Goal: Transaction & Acquisition: Purchase product/service

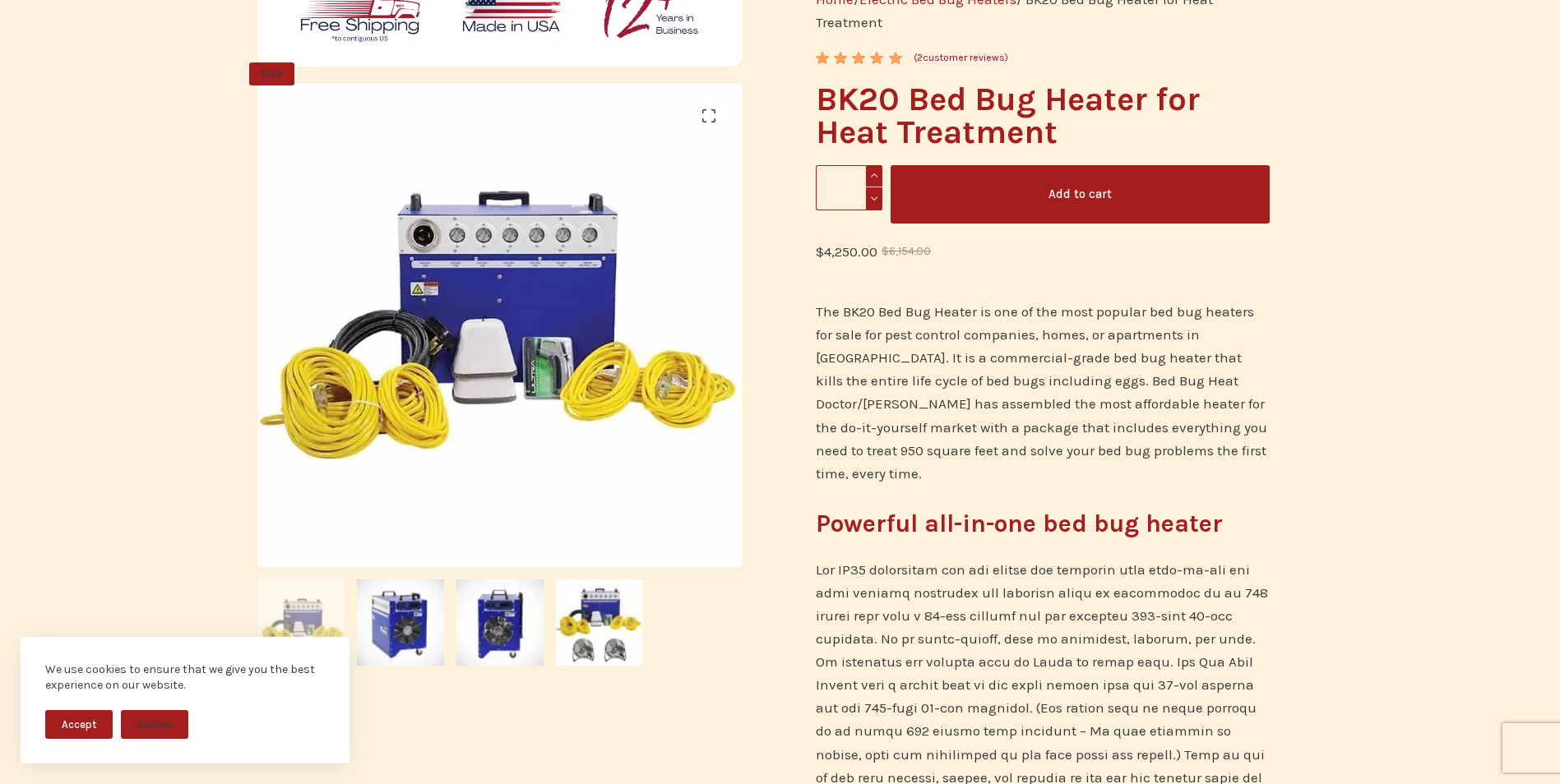
scroll to position [298, 0]
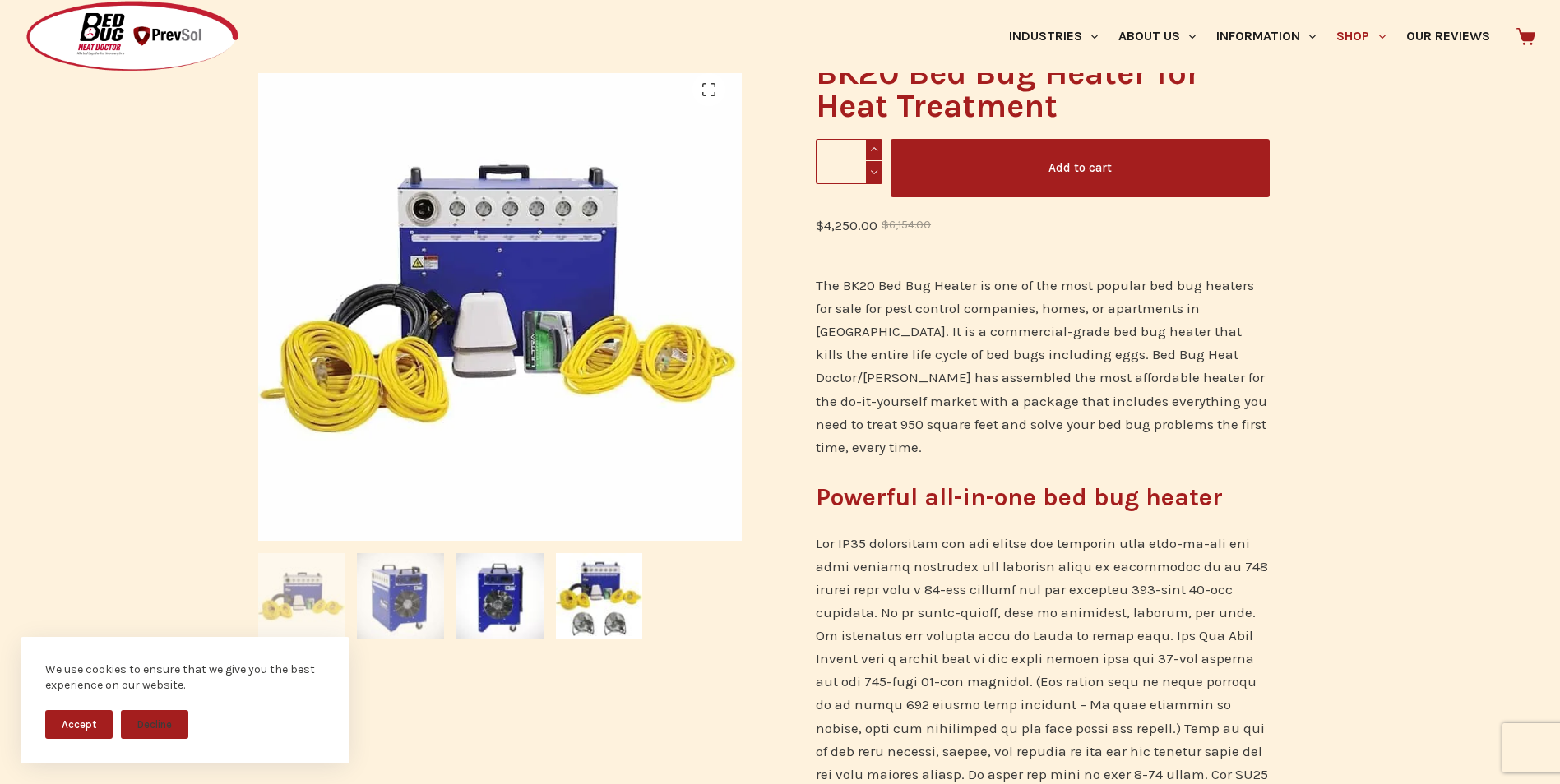
click at [378, 615] on img at bounding box center [400, 596] width 87 height 87
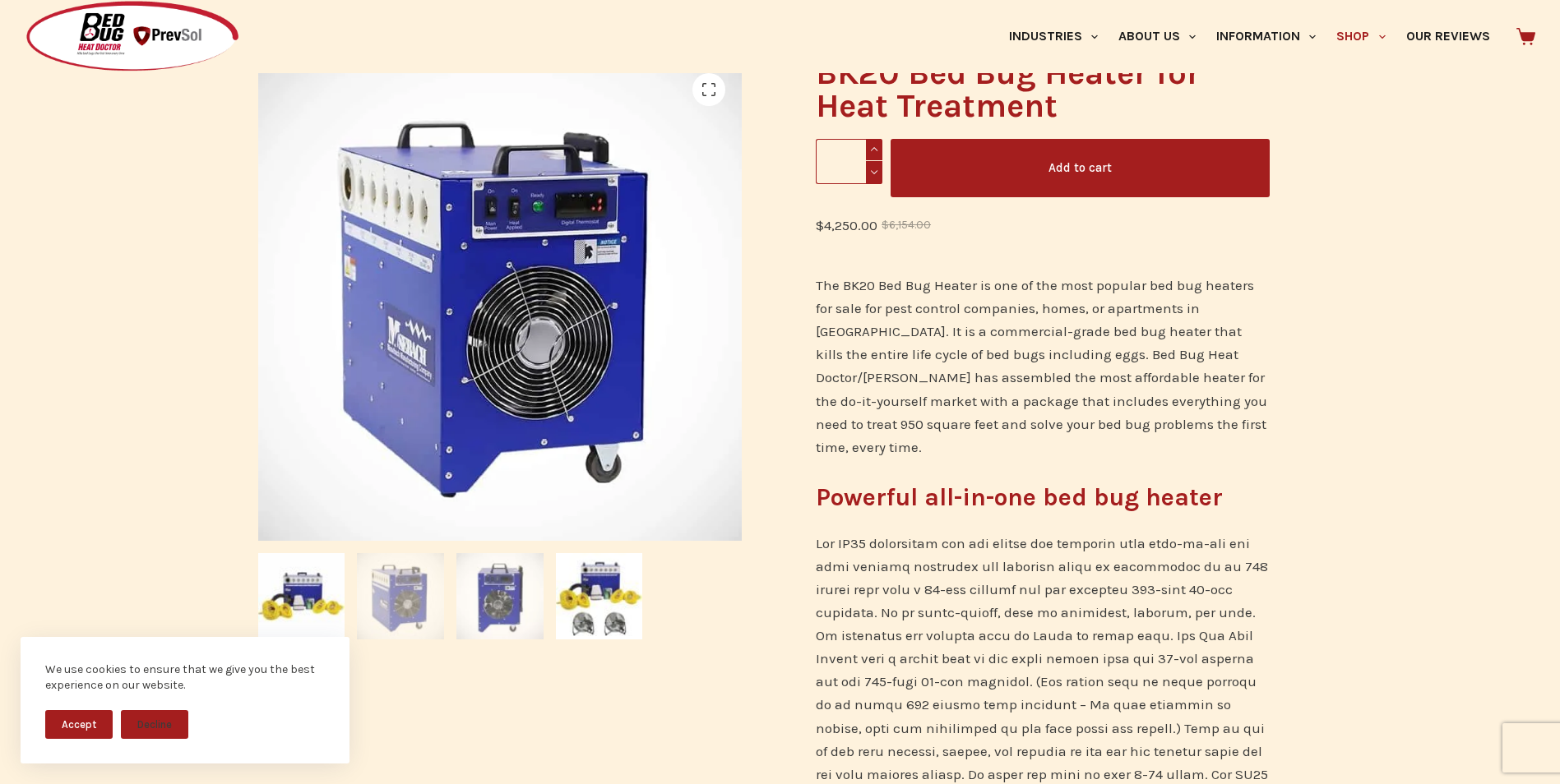
click at [500, 608] on img at bounding box center [500, 596] width 87 height 87
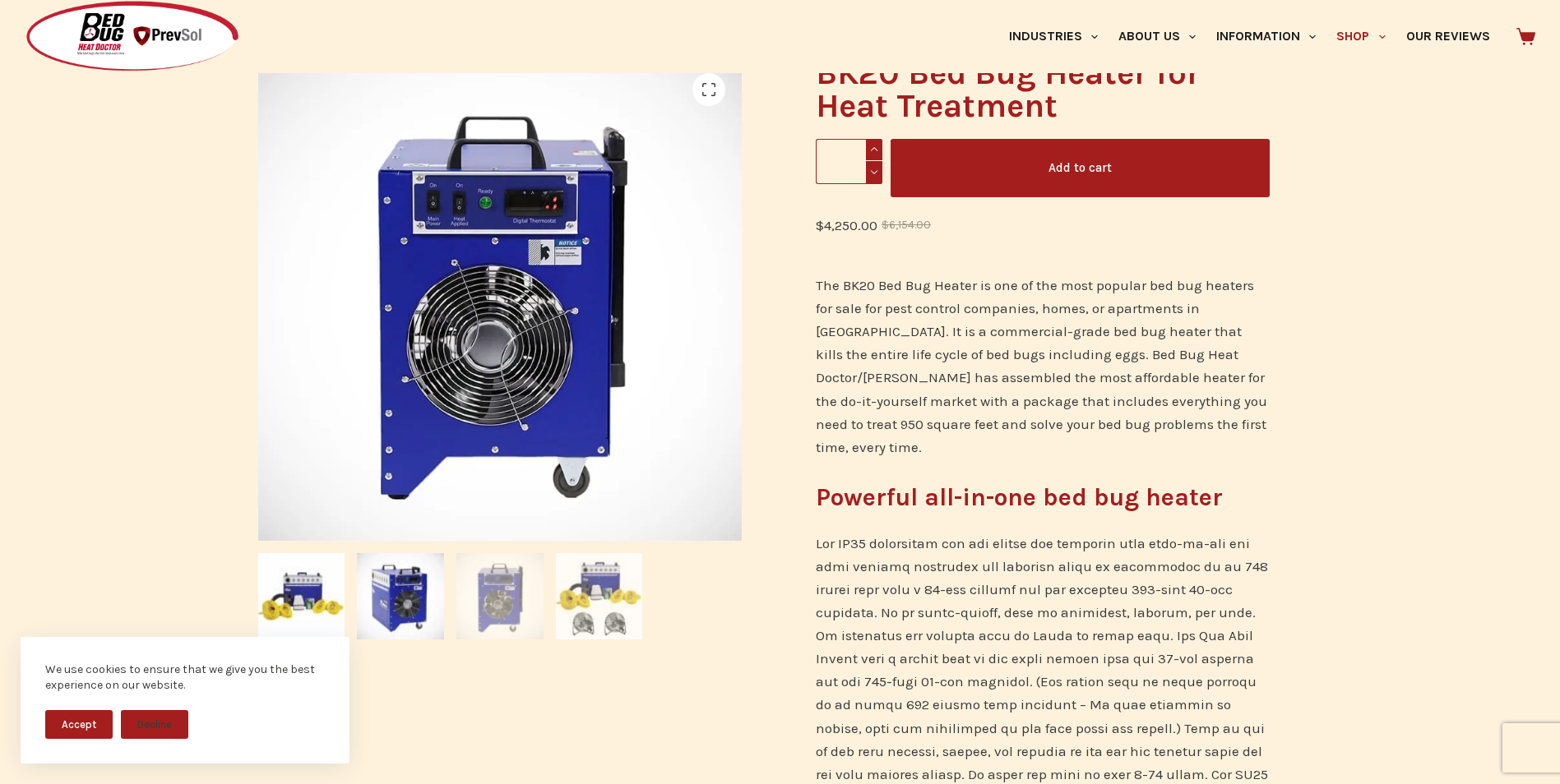
click at [585, 591] on img at bounding box center [599, 596] width 87 height 87
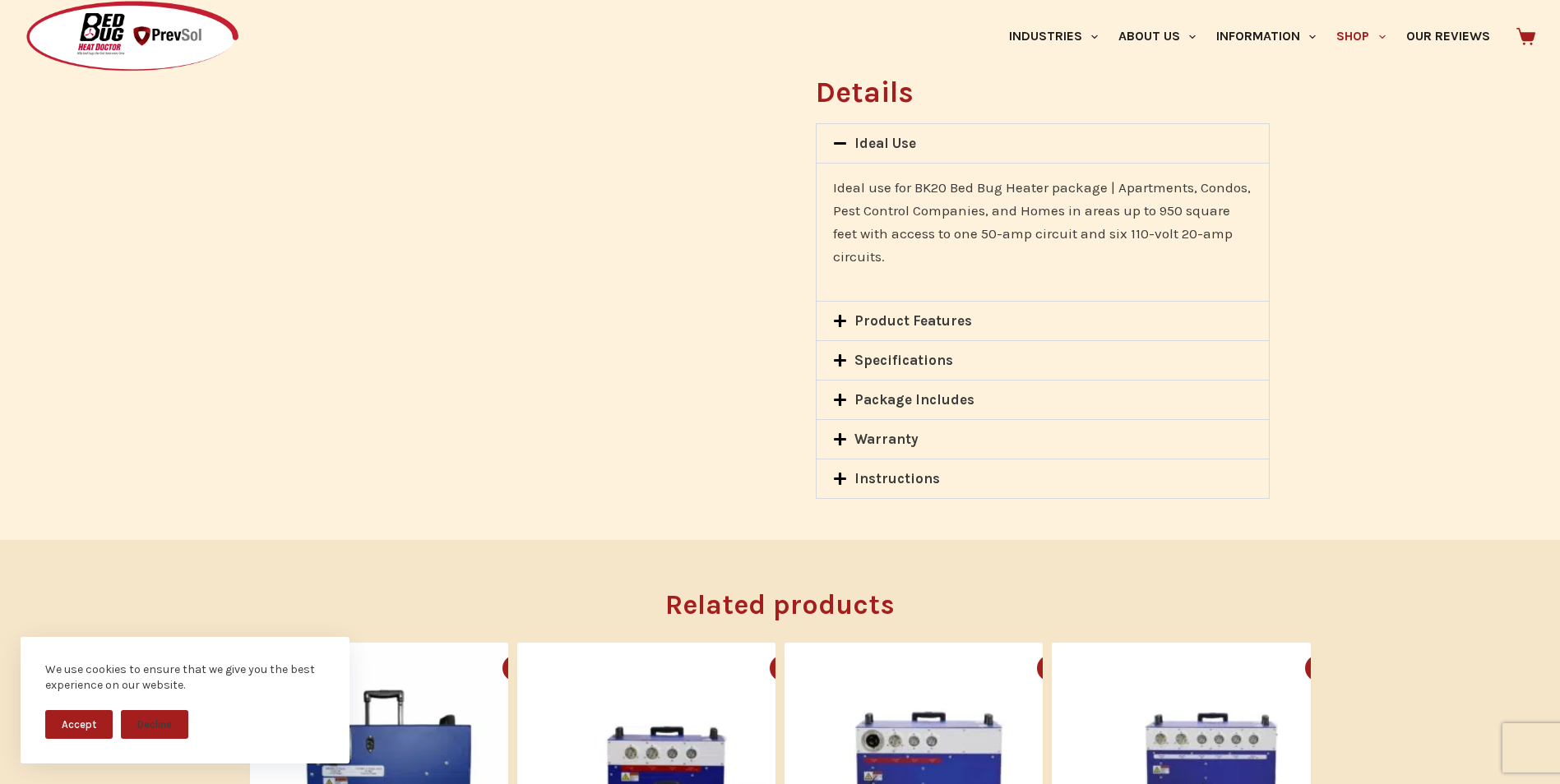
scroll to position [1346, 0]
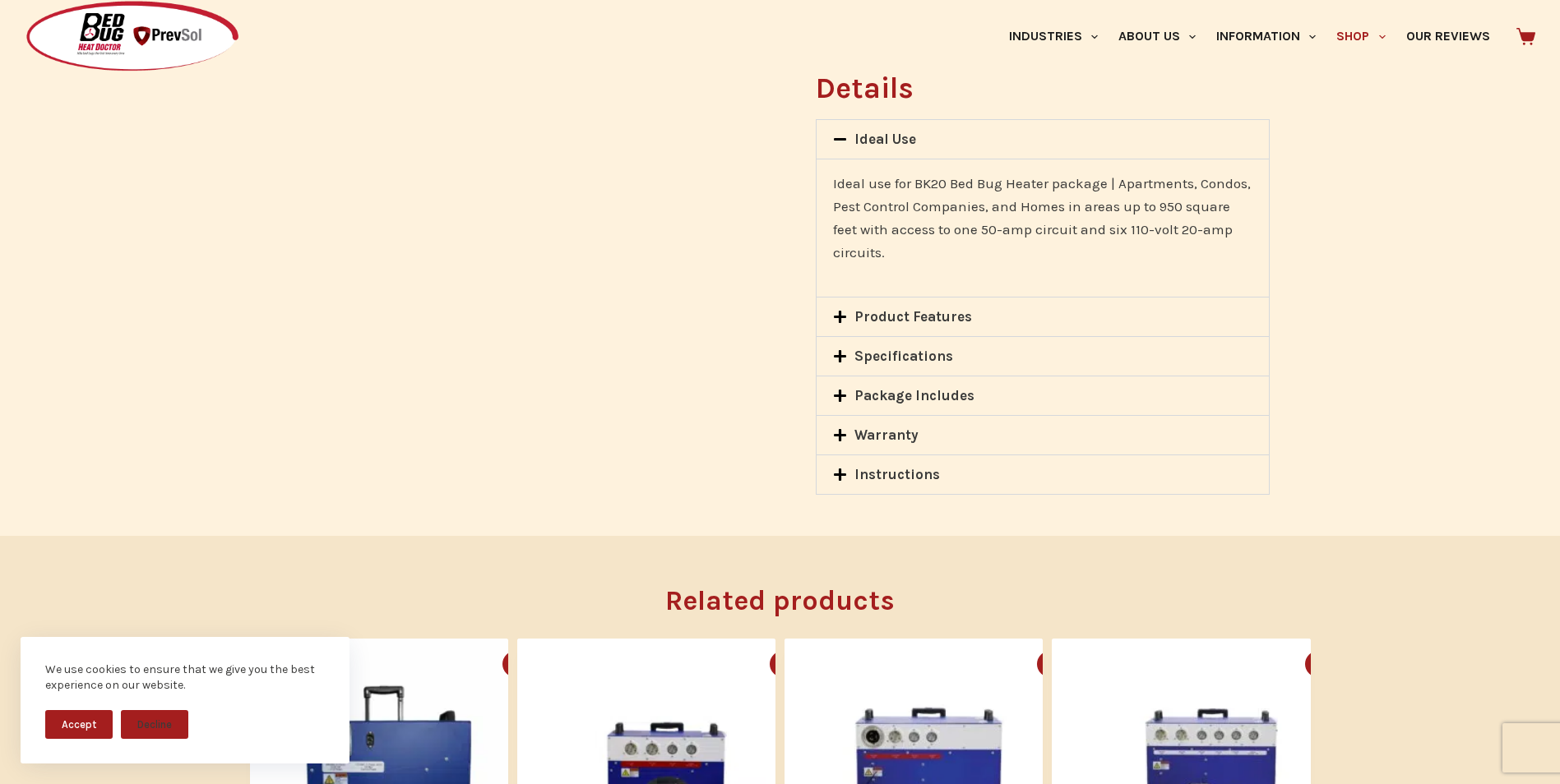
click at [842, 310] on icon at bounding box center [840, 316] width 14 height 14
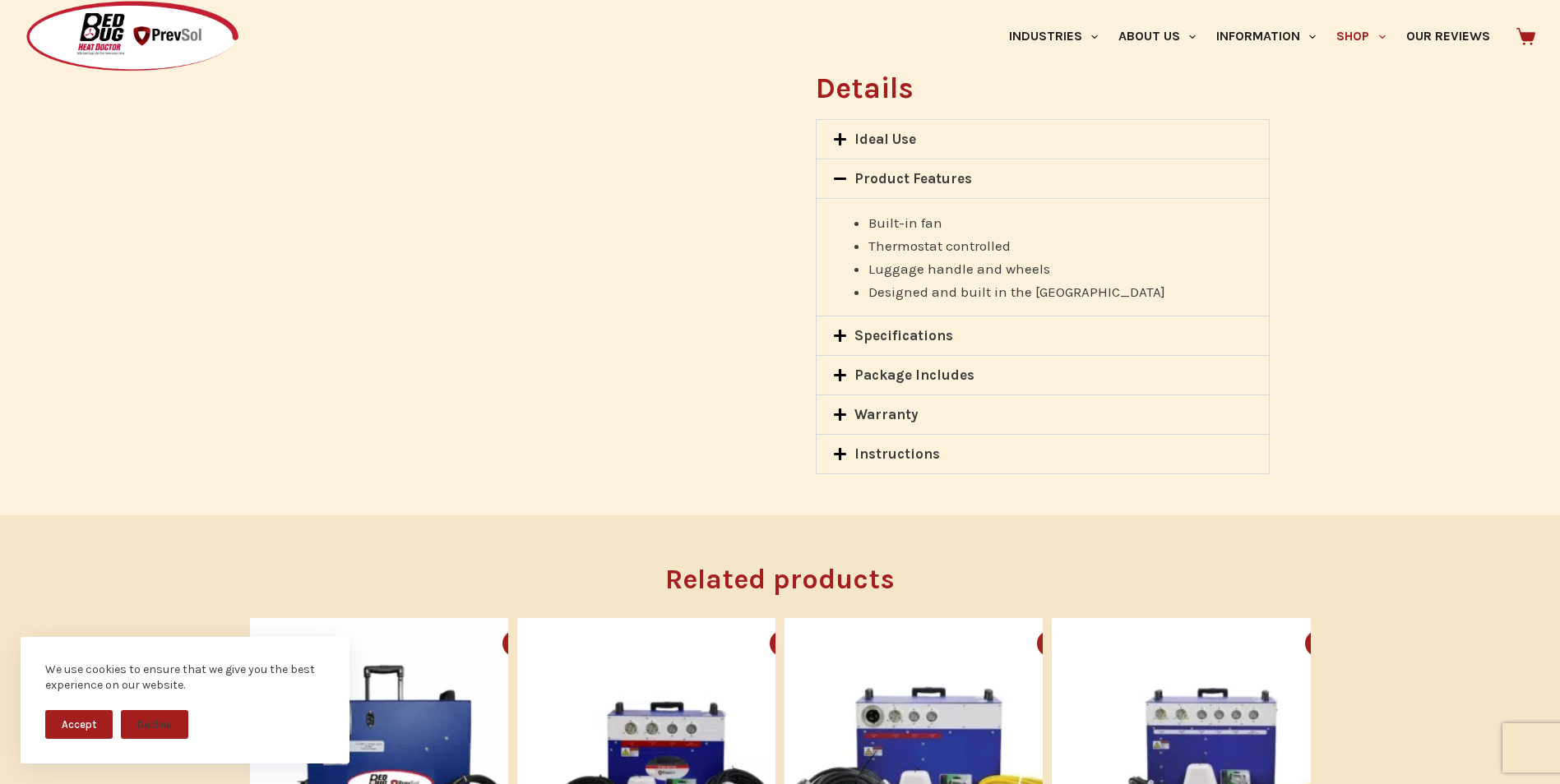
click at [839, 330] on icon at bounding box center [840, 335] width 12 height 12
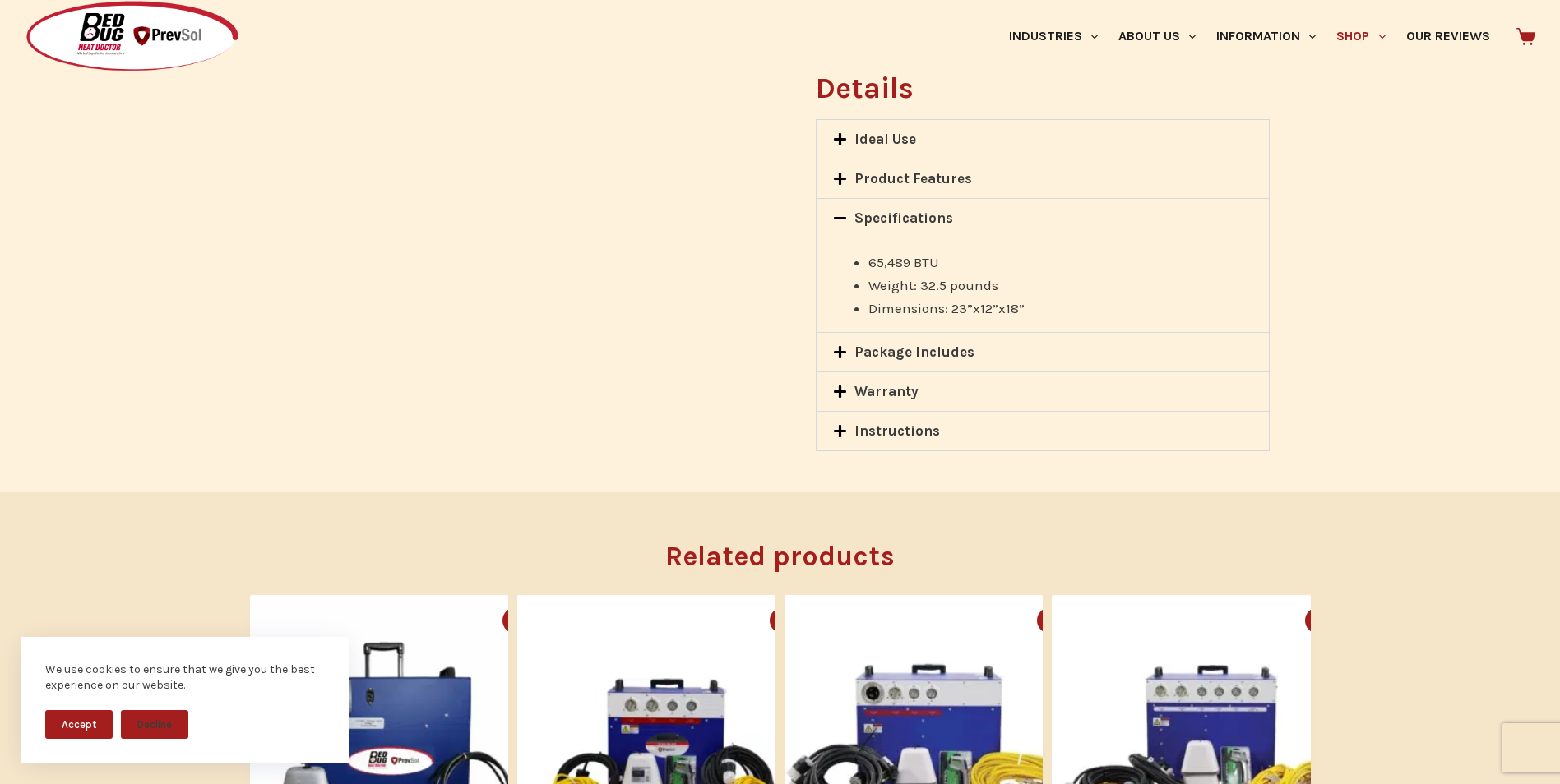
click at [838, 346] on icon at bounding box center [840, 352] width 14 height 14
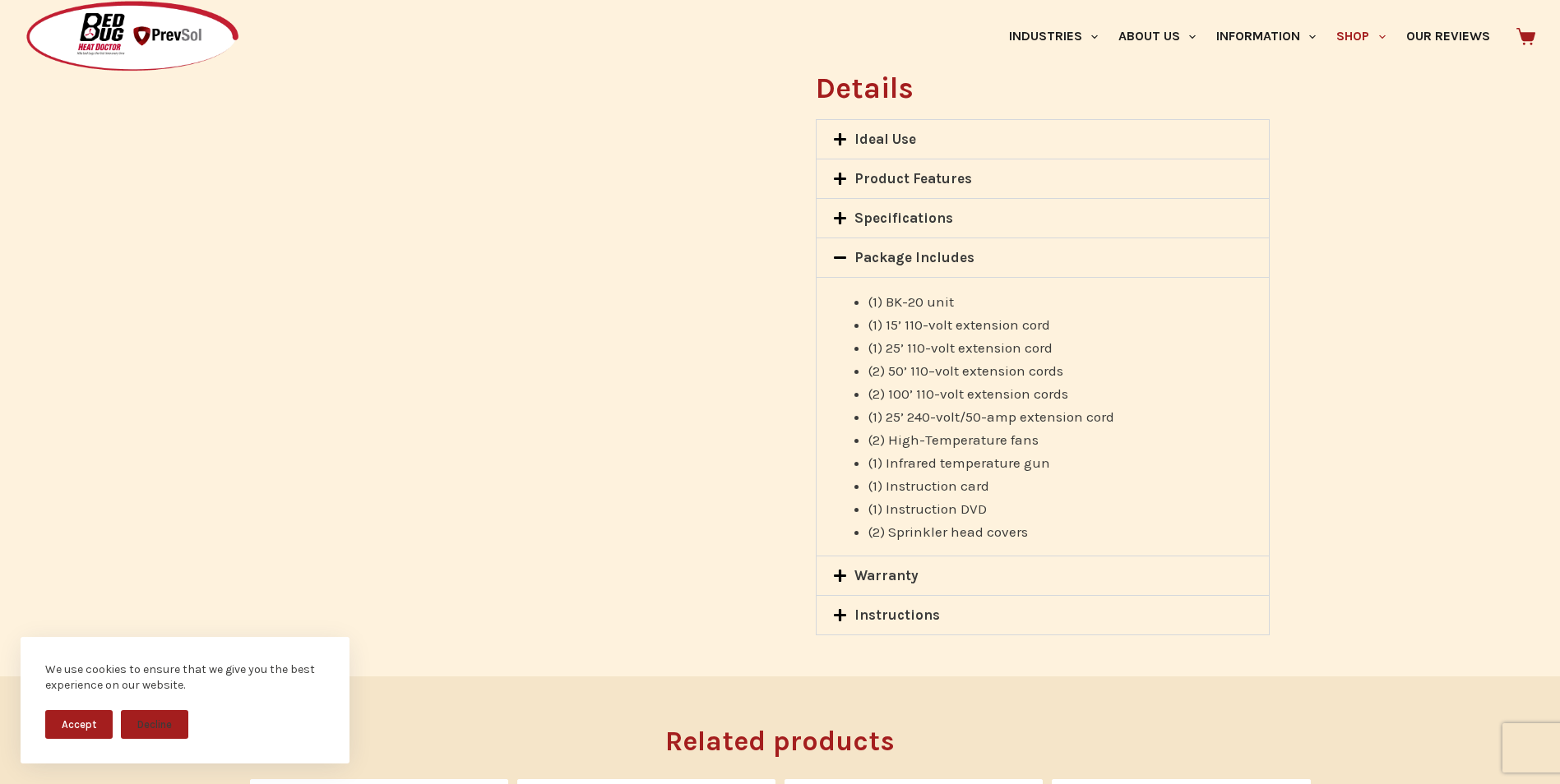
click at [841, 251] on icon at bounding box center [840, 257] width 14 height 14
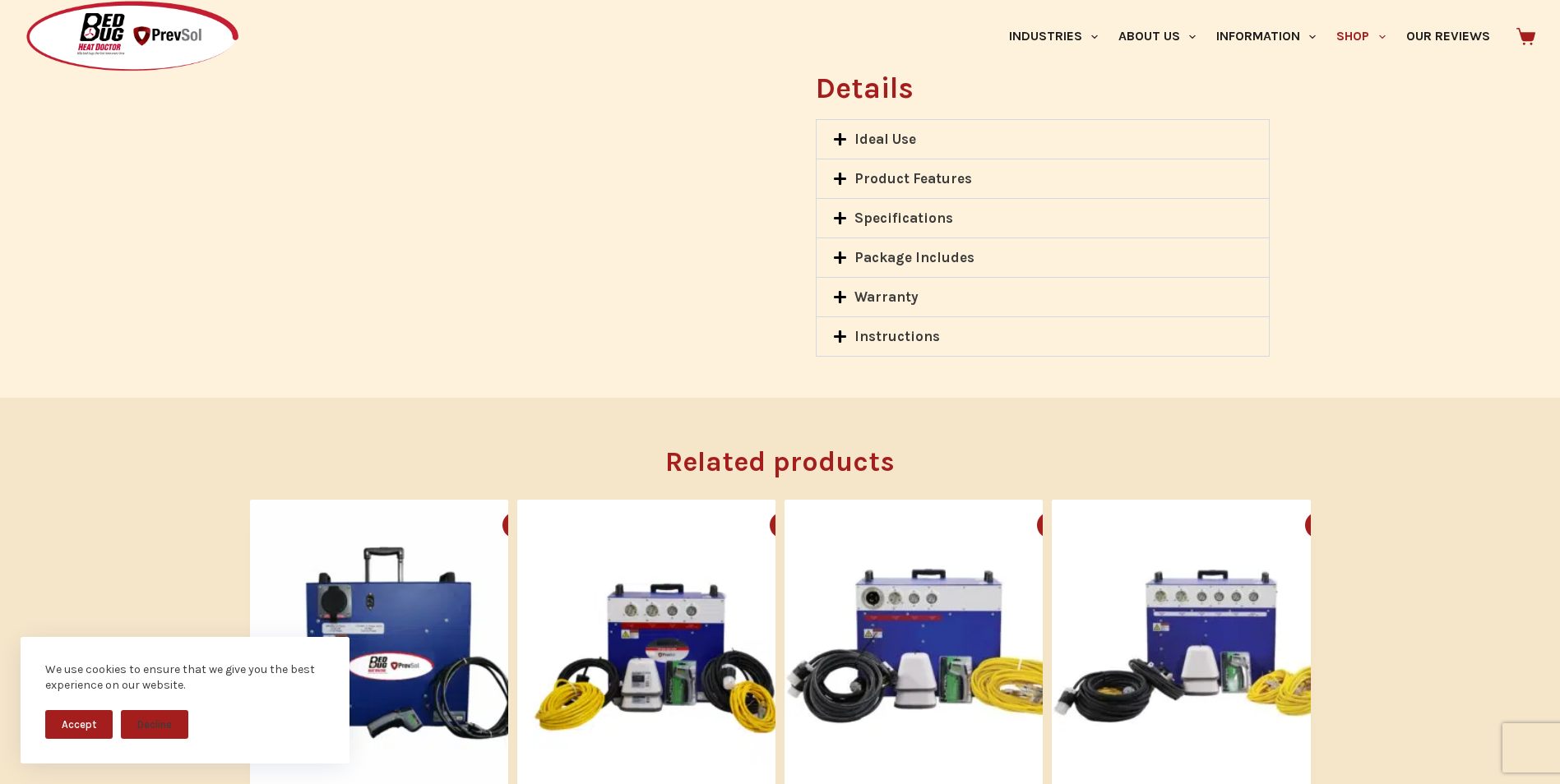
click at [837, 290] on icon at bounding box center [840, 297] width 14 height 14
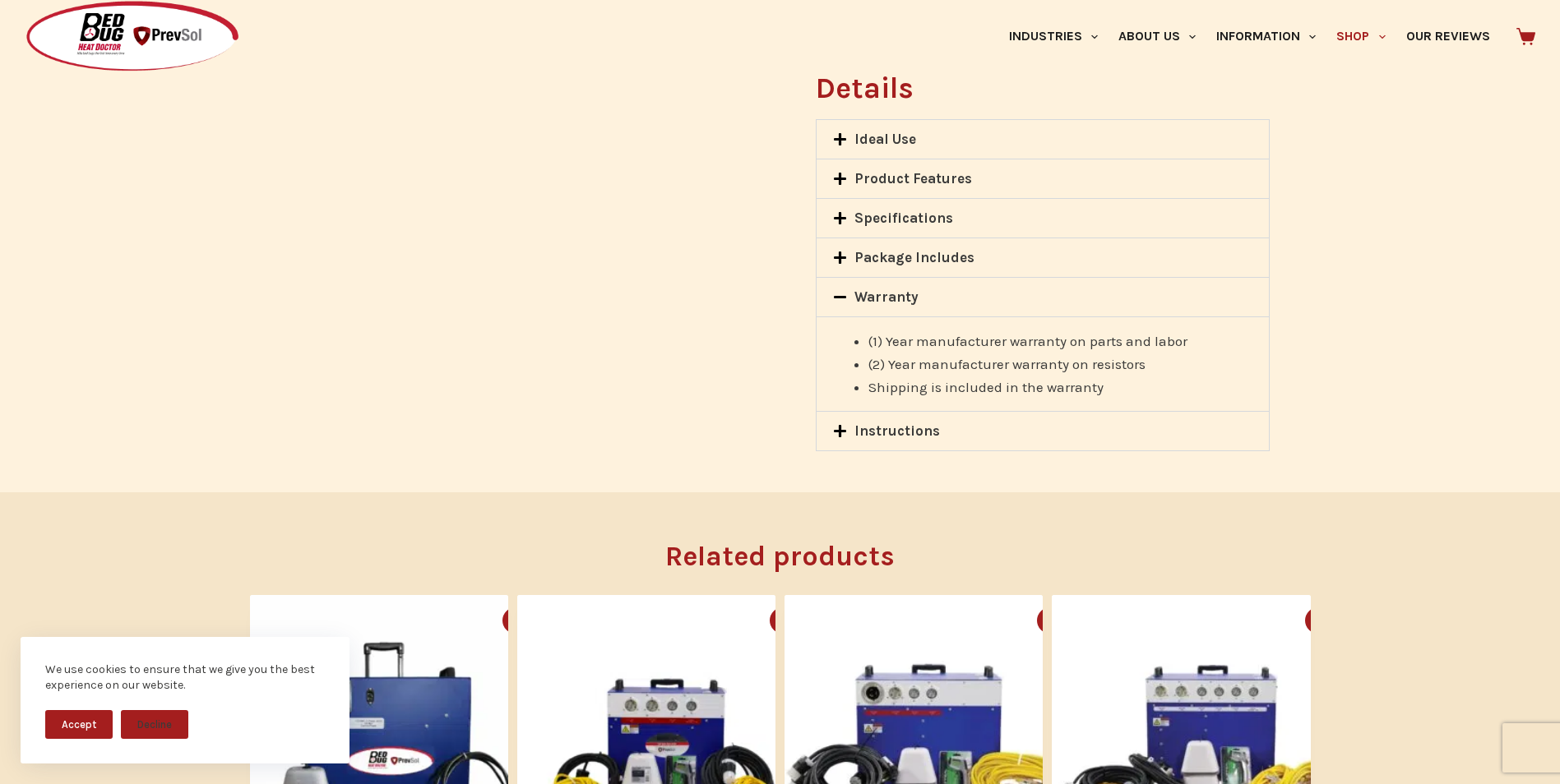
click at [840, 290] on icon at bounding box center [840, 297] width 14 height 14
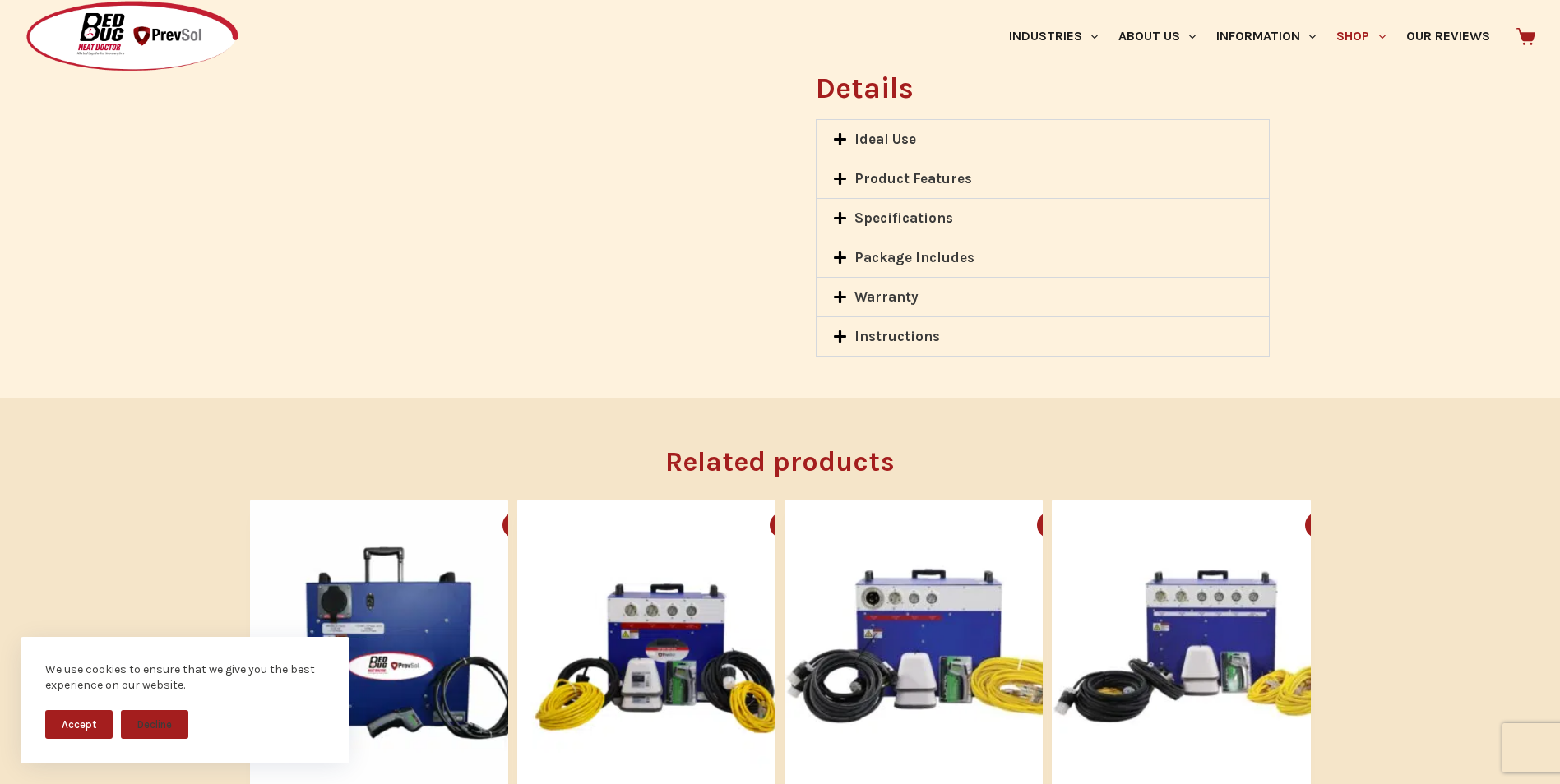
click at [843, 331] on icon at bounding box center [840, 336] width 12 height 12
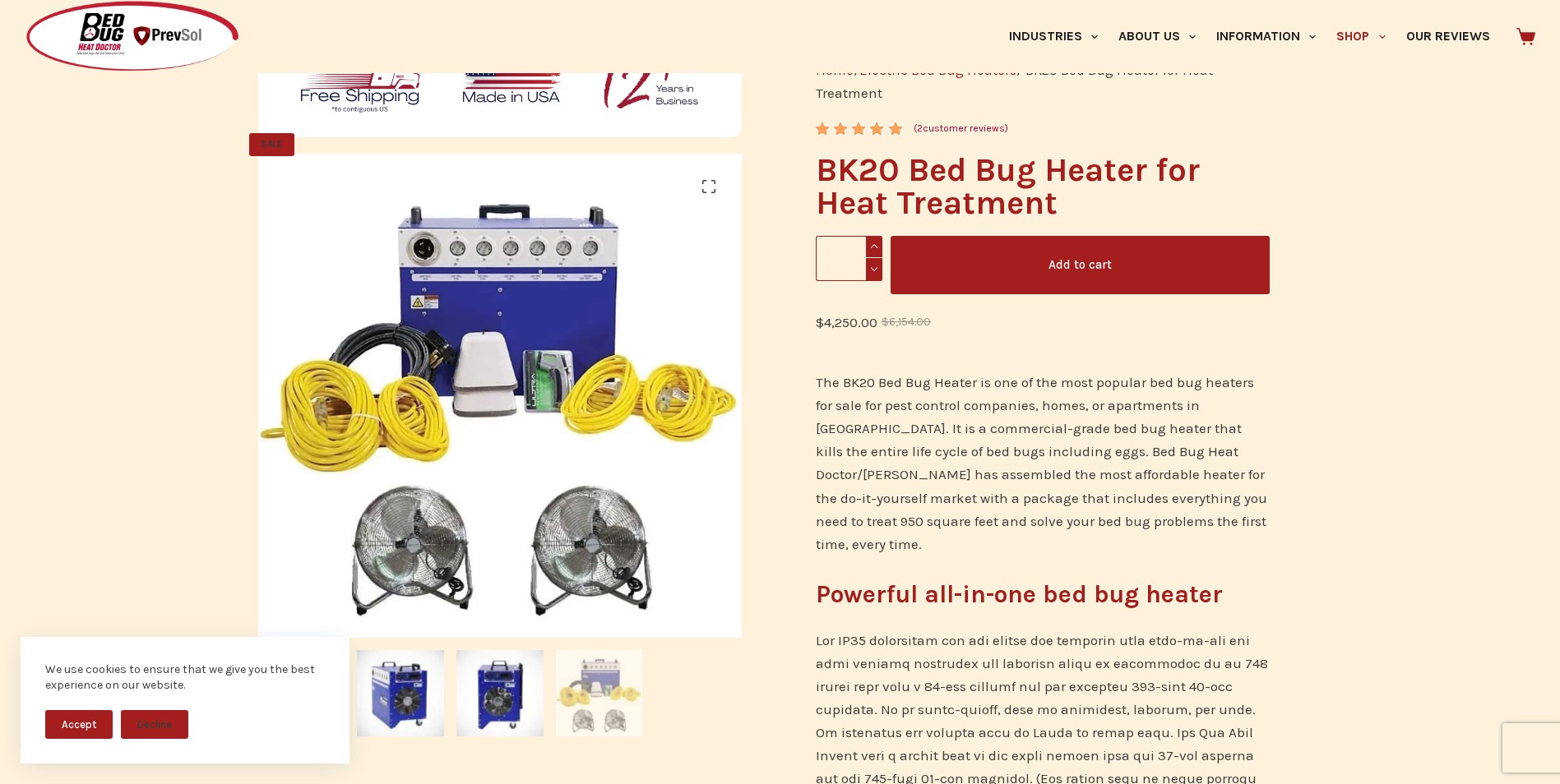
scroll to position [0, 0]
